Goal: Navigation & Orientation: Find specific page/section

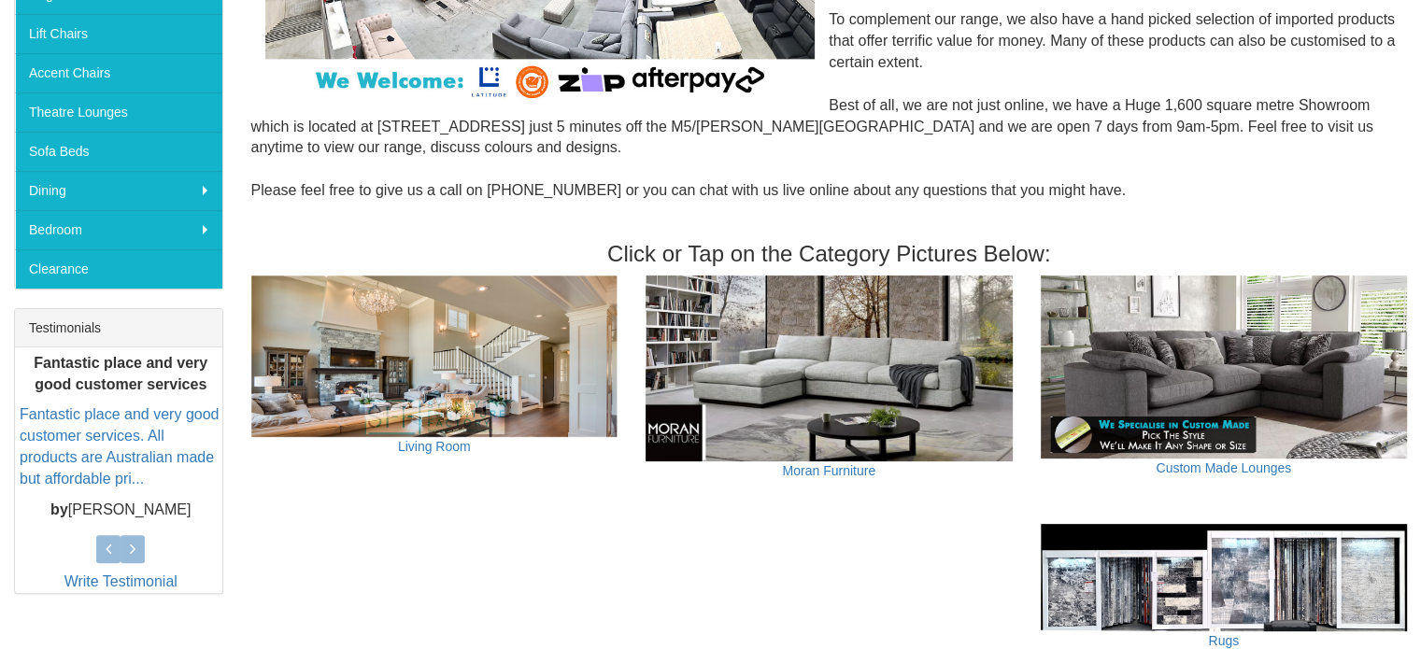
scroll to position [482, 0]
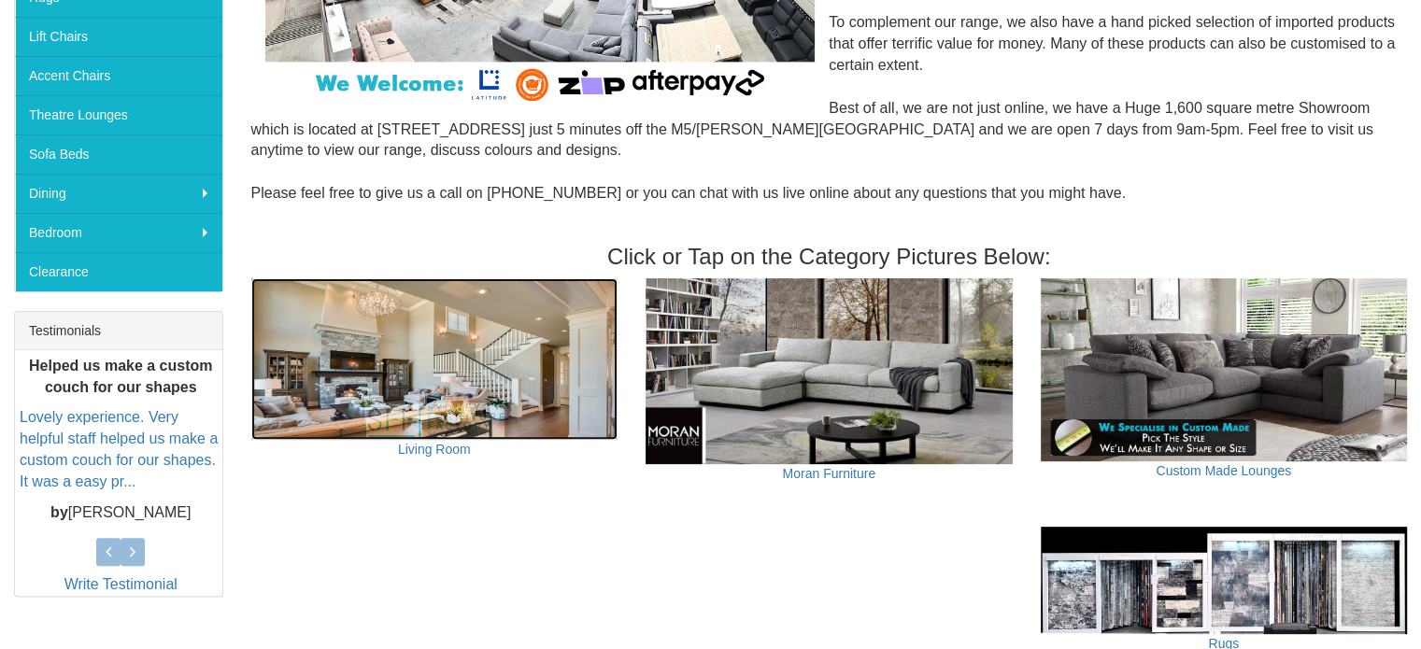
click at [425, 391] on img at bounding box center [434, 359] width 367 height 162
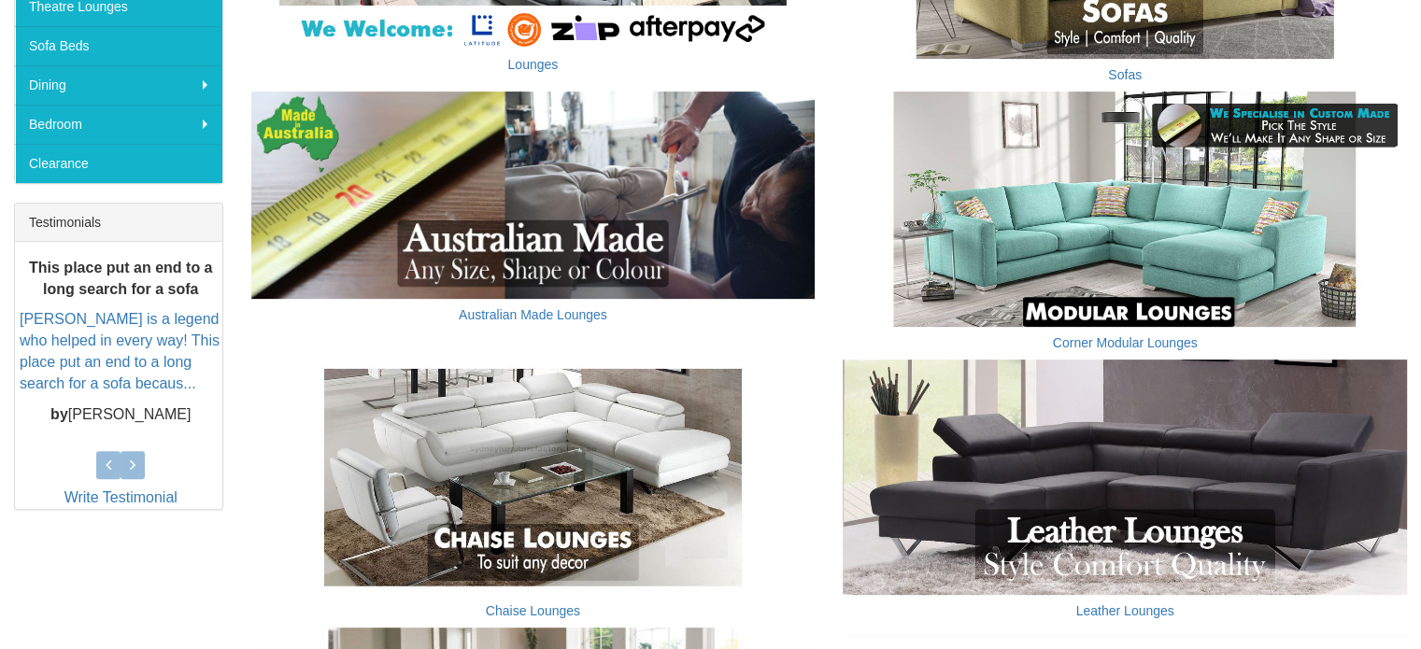
scroll to position [592, 0]
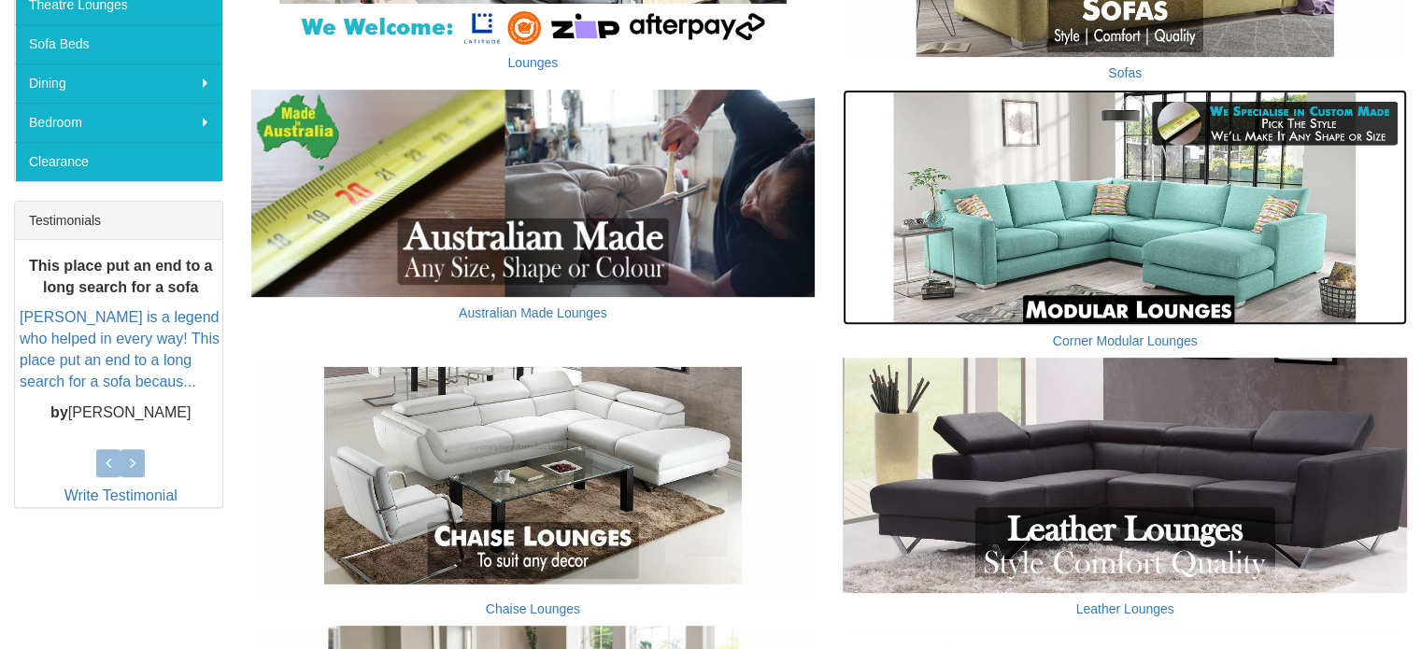
click at [1167, 248] on img at bounding box center [1124, 207] width 564 height 235
